Goal: Communication & Community: Participate in discussion

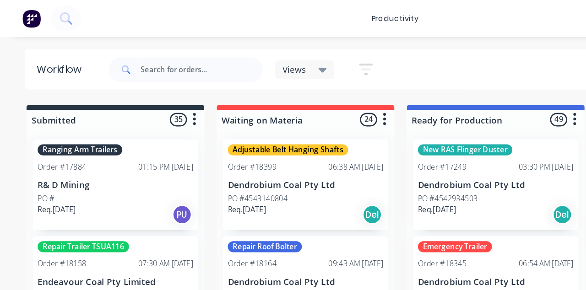
click at [75, 16] on div "productivity productivity Workflow Planner Delivery Scheduling Timesheets No ne…" at bounding box center [293, 13] width 586 height 27
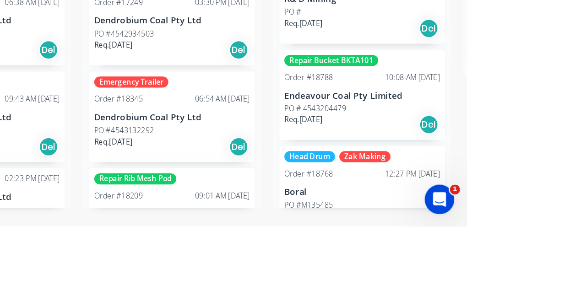
scroll to position [516, 0]
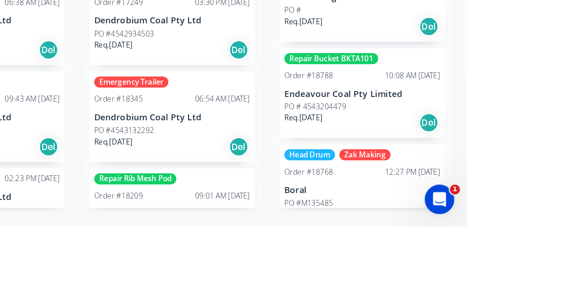
click at [490, 174] on div "Order #18788 10:08 AM [DATE]" at bounding box center [508, 178] width 115 height 8
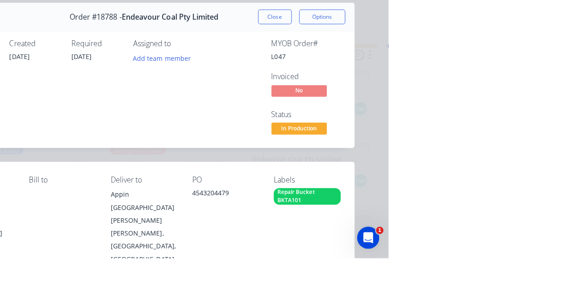
click at [121, 78] on button "Collaborate" at bounding box center [77, 80] width 87 height 23
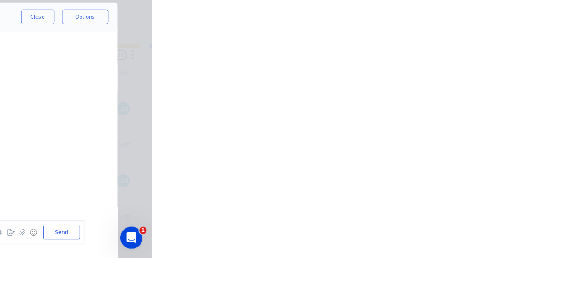
scroll to position [85, 0]
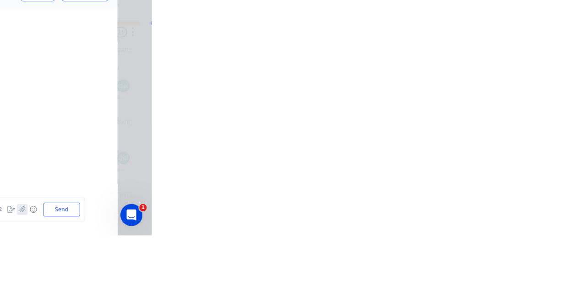
click at [460, 268] on icon "button" at bounding box center [456, 264] width 5 height 6
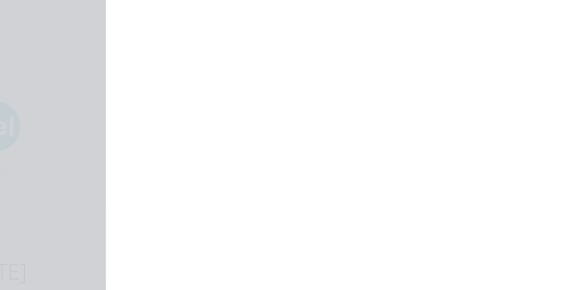
scroll to position [860, 0]
click at [401, 151] on div "[PERSON_NAME] 11:35am [DATE]" at bounding box center [286, 149] width 229 height 8
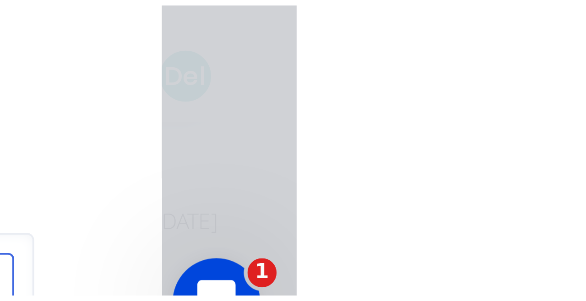
scroll to position [2239, 0]
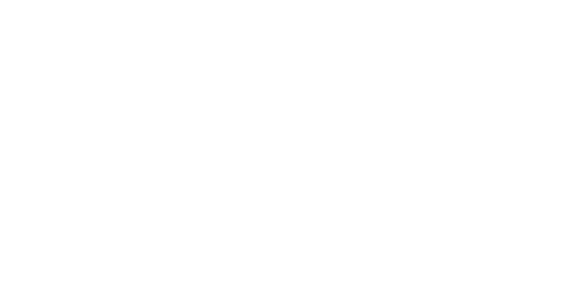
click at [460, 268] on icon "button" at bounding box center [456, 264] width 5 height 6
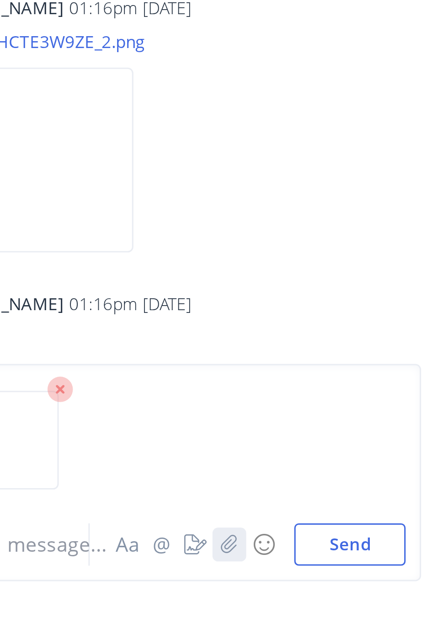
scroll to position [34, 0]
click at [377, 290] on button "Send" at bounding box center [375, 599] width 36 height 14
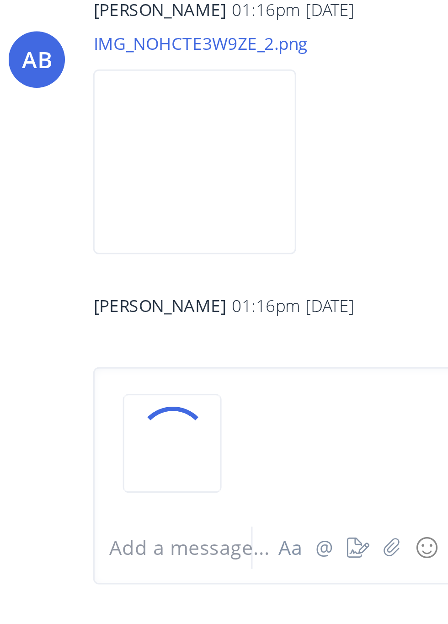
scroll to position [52, 0]
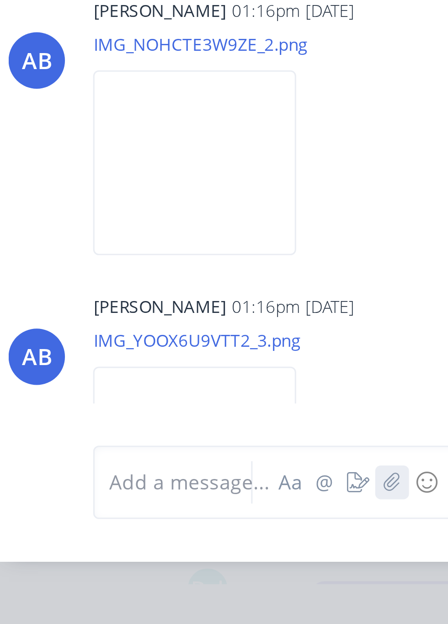
click at [336, 290] on icon "button" at bounding box center [335, 577] width 5 height 6
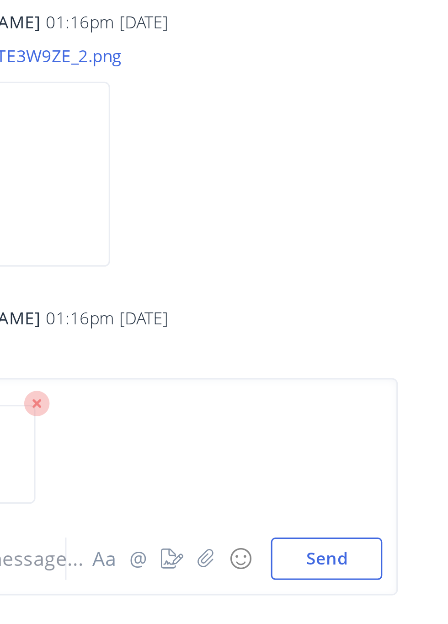
click at [377, 290] on button "Send" at bounding box center [375, 599] width 36 height 14
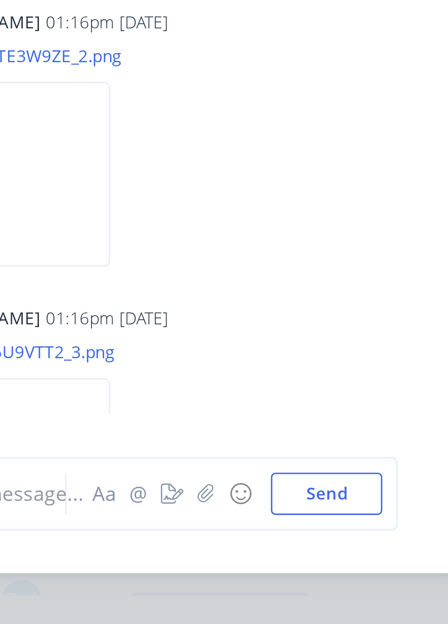
scroll to position [1992, 0]
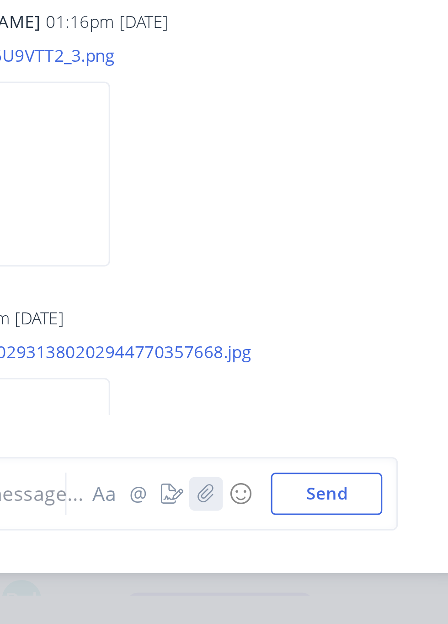
click at [337, 290] on icon "button" at bounding box center [335, 577] width 5 height 6
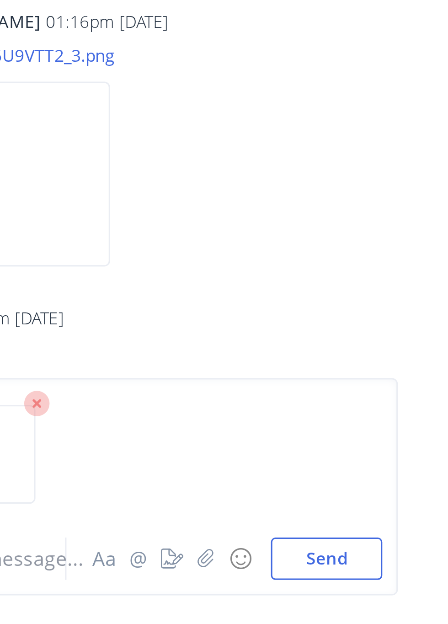
click at [376, 290] on button "Send" at bounding box center [375, 599] width 36 height 14
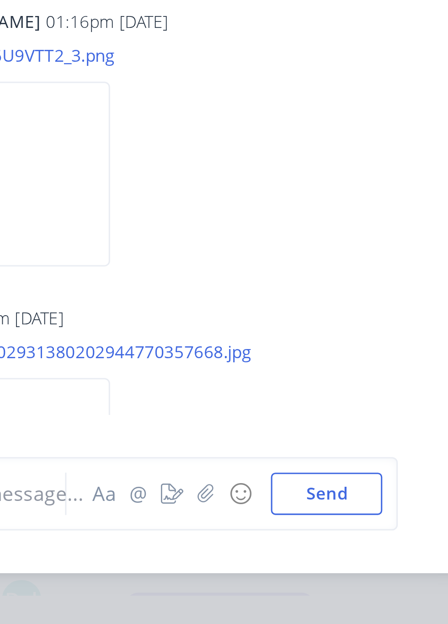
scroll to position [2088, 0]
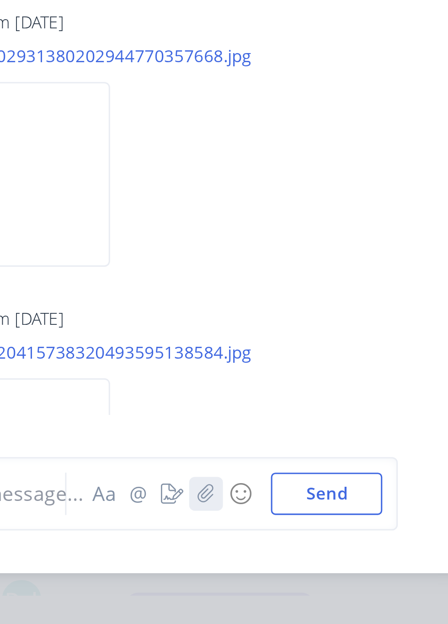
click at [336, 290] on icon "button" at bounding box center [335, 577] width 5 height 6
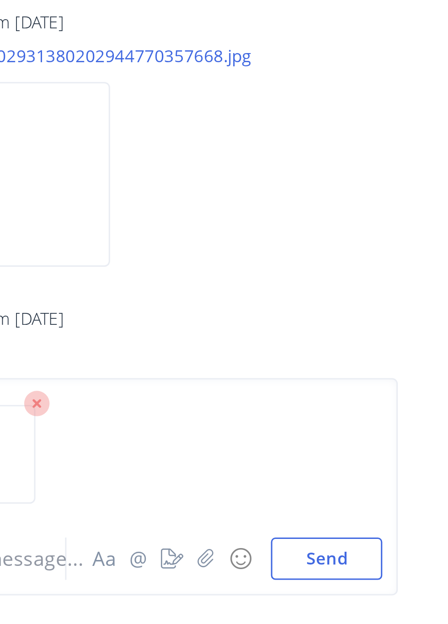
click at [377, 290] on button "Send" at bounding box center [375, 599] width 36 height 14
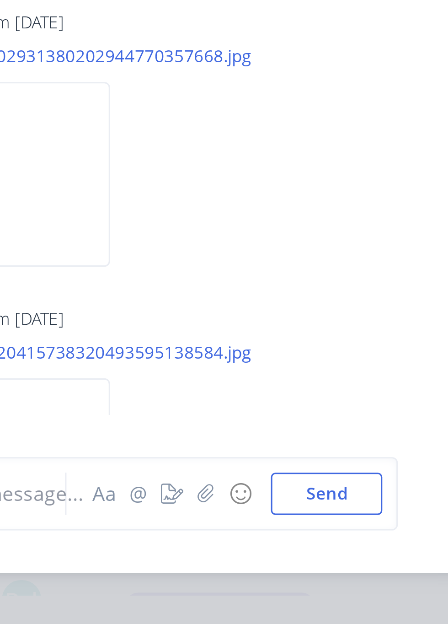
scroll to position [2184, 0]
click at [280, 290] on img at bounding box center [272, 570] width 66 height 60
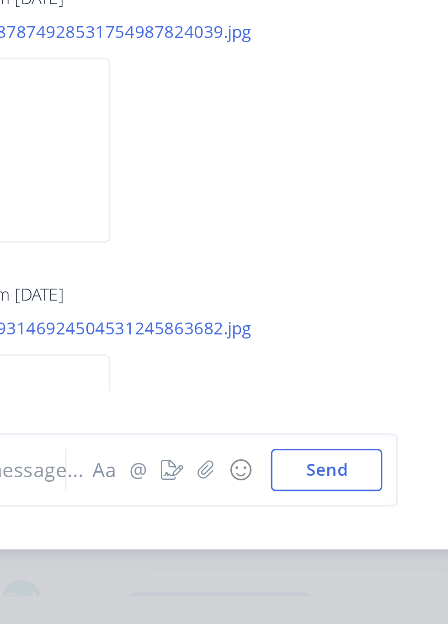
scroll to position [93, 0]
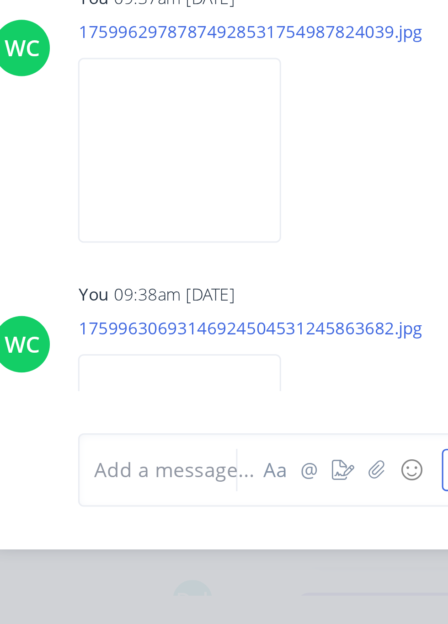
click at [277, 290] on img at bounding box center [272, 562] width 66 height 60
